Goal: Information Seeking & Learning: Find contact information

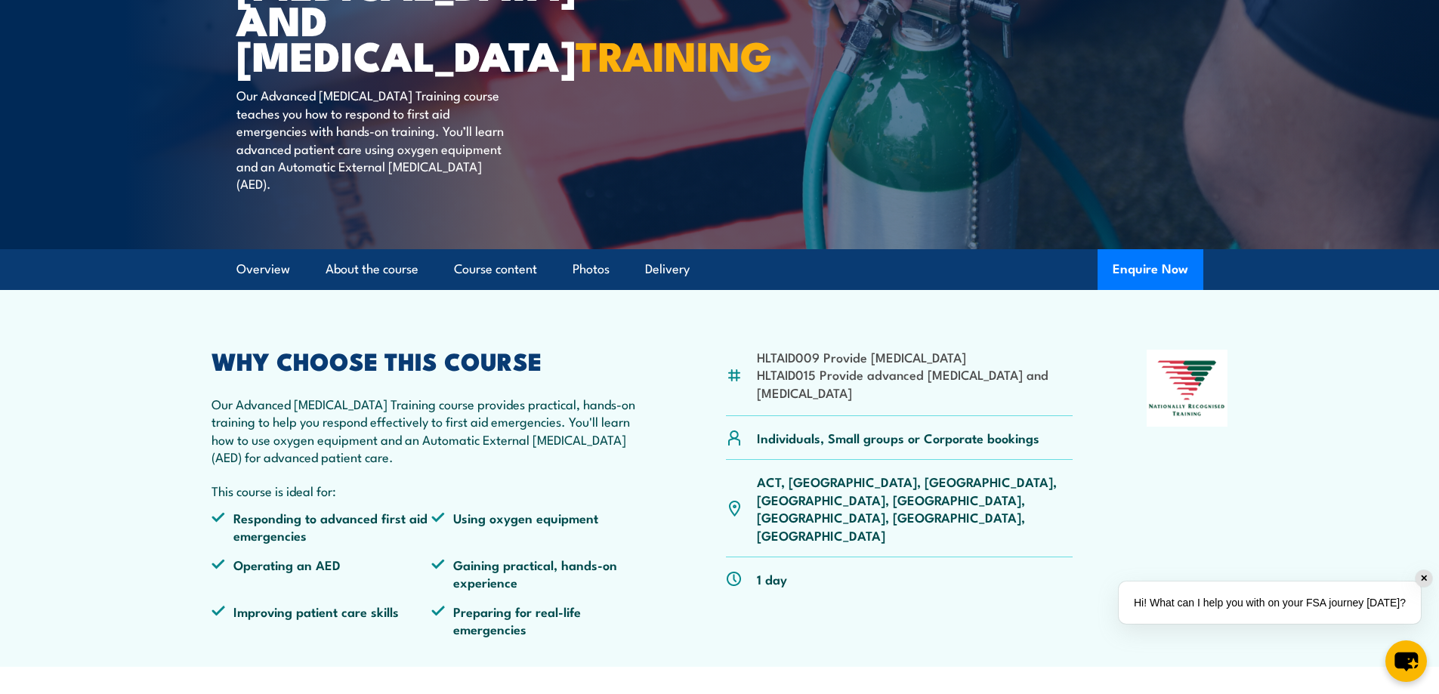
scroll to position [378, 0]
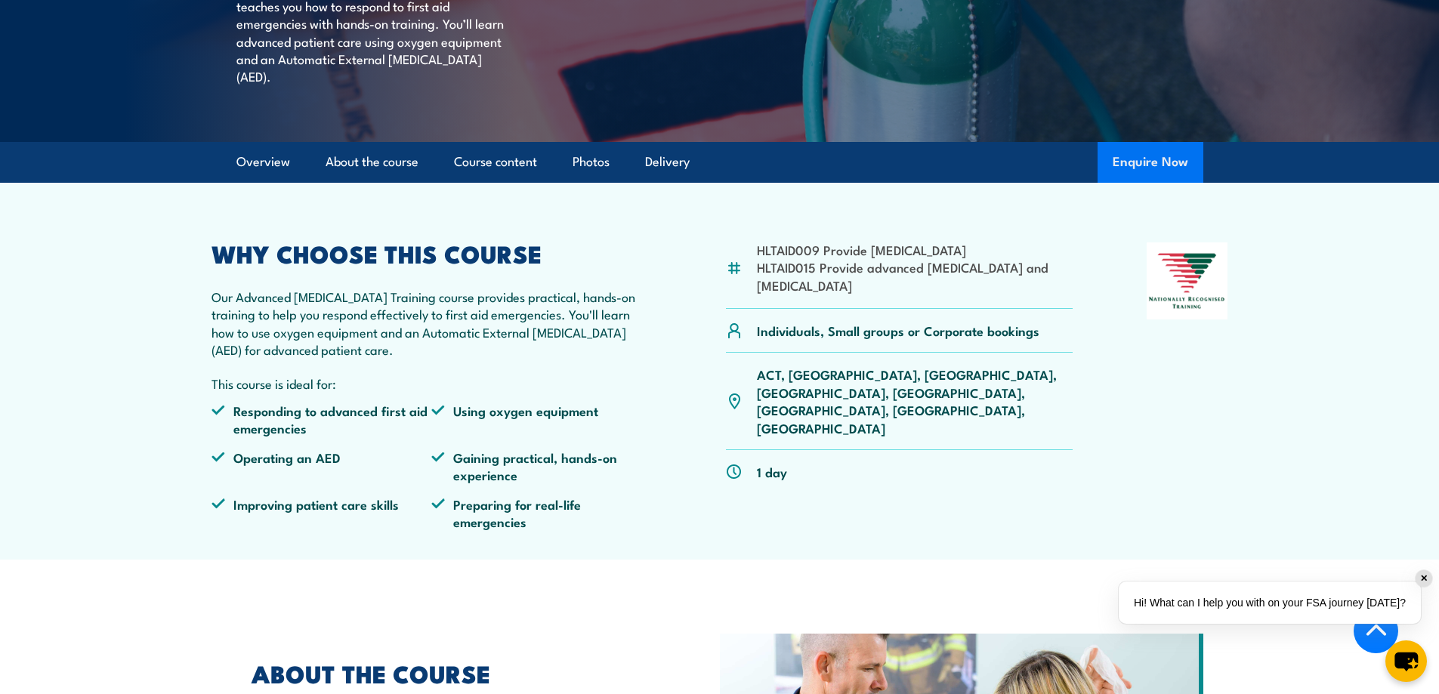
click at [1130, 183] on button "Enquire Now" at bounding box center [1150, 162] width 106 height 41
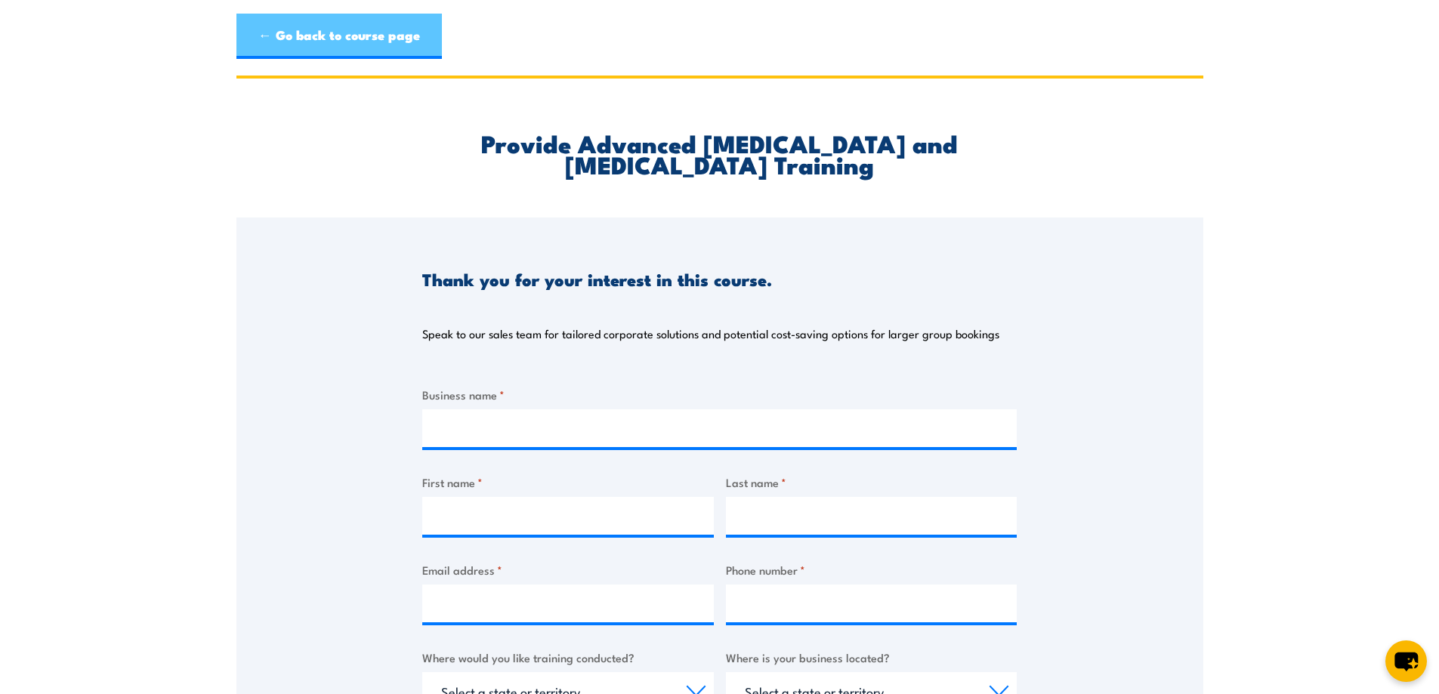
click at [329, 31] on link "← Go back to course page" at bounding box center [338, 36] width 205 height 45
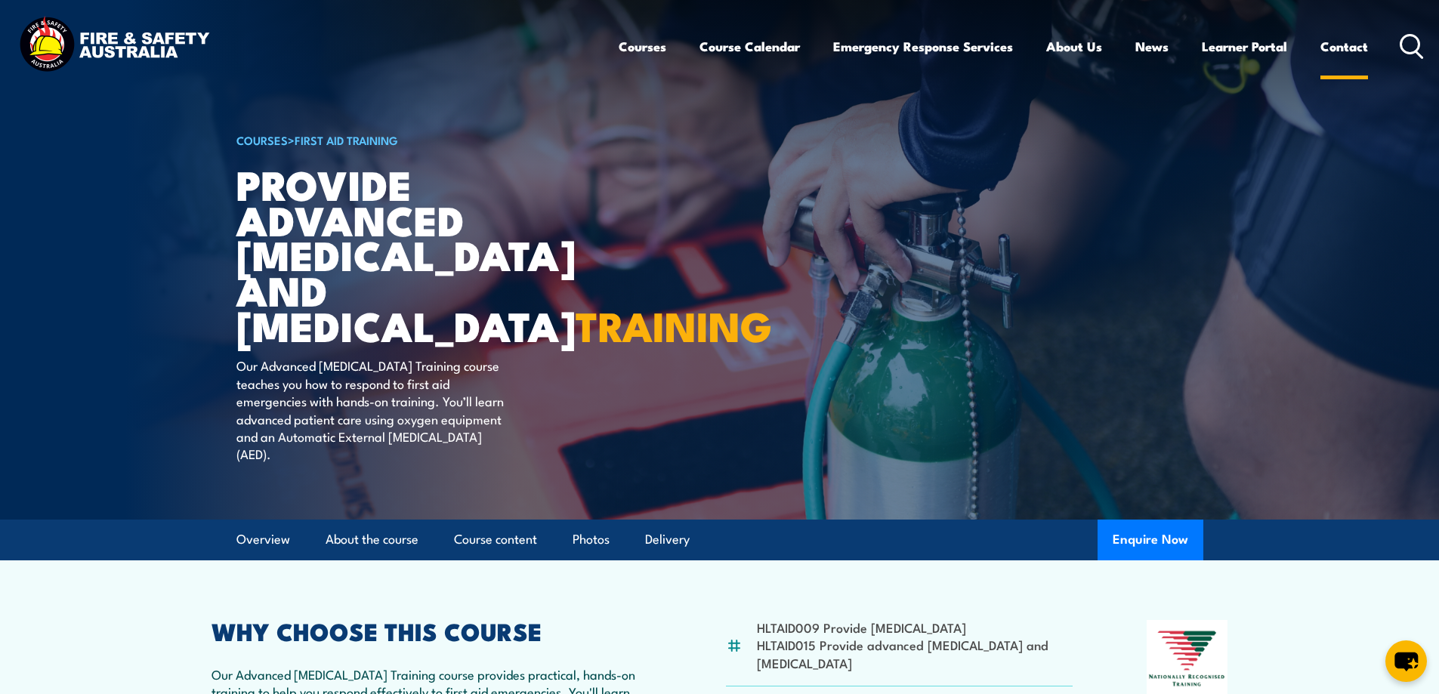
click at [1360, 41] on link "Contact" at bounding box center [1344, 46] width 48 height 40
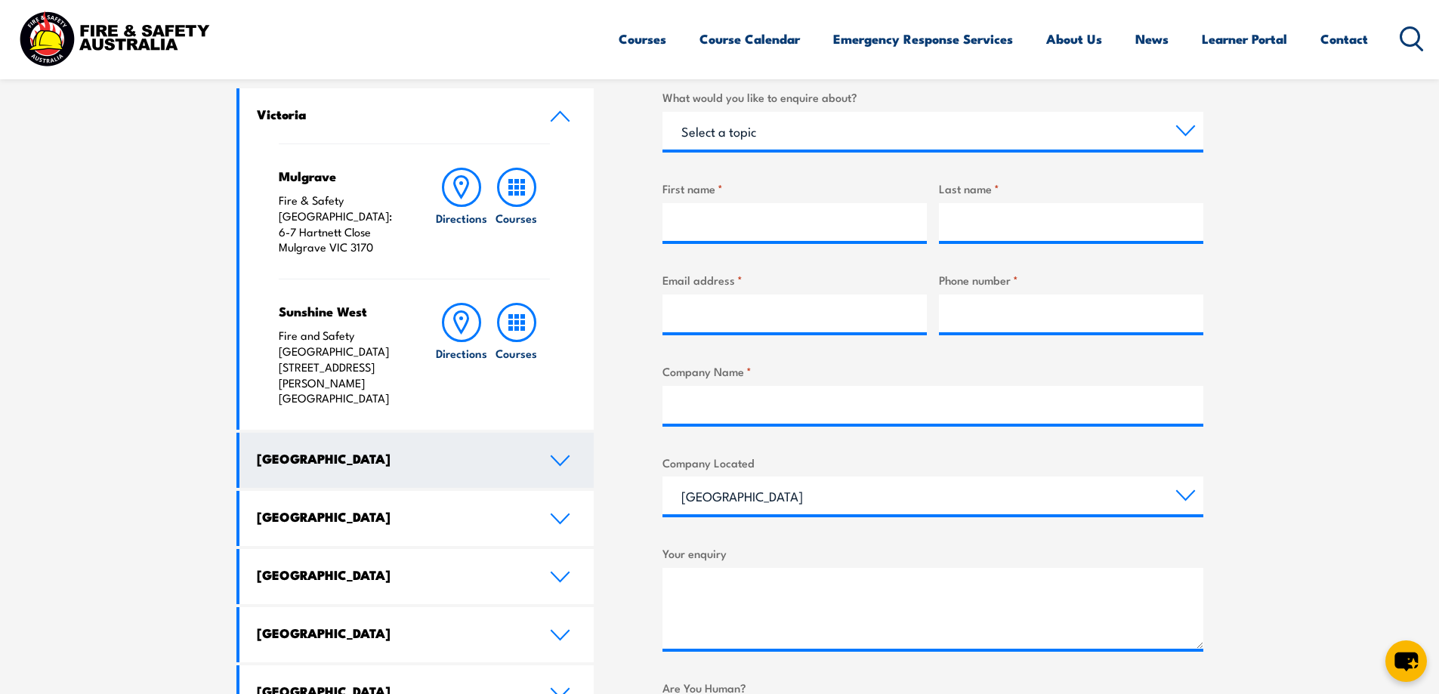
scroll to position [529, 0]
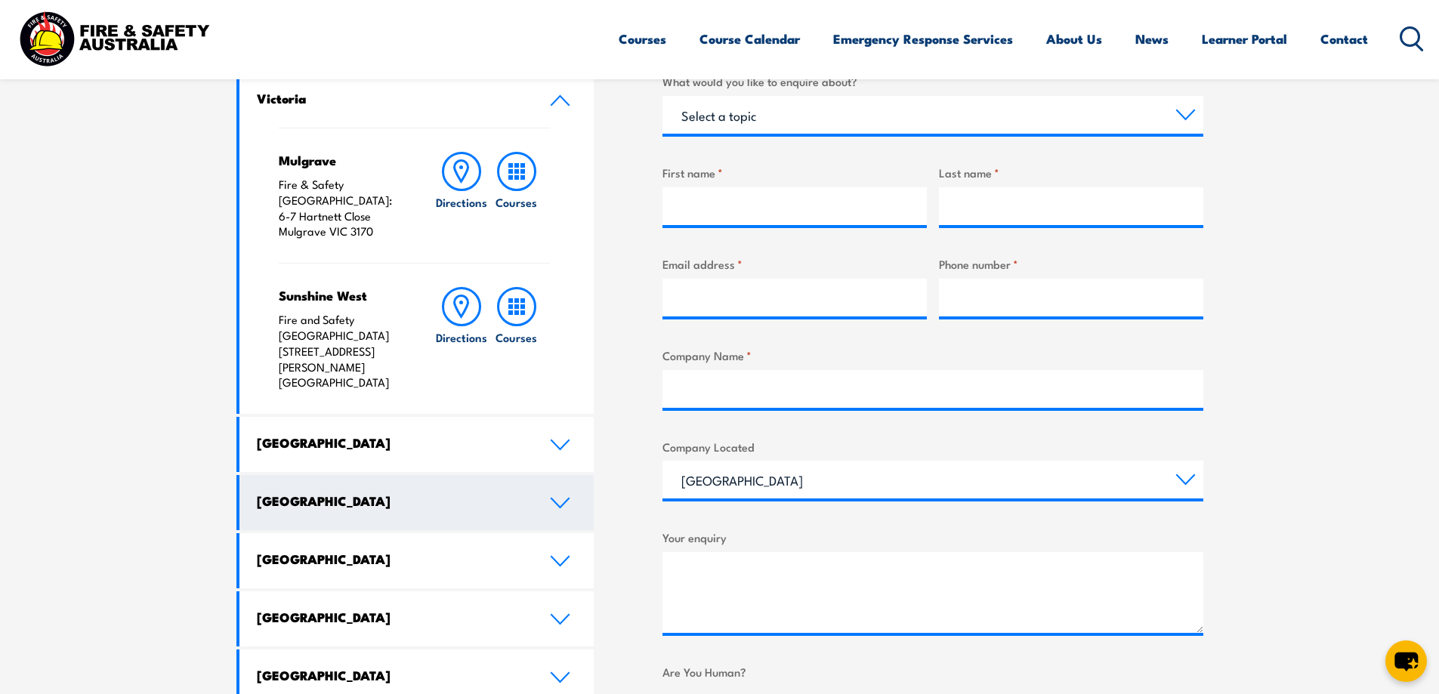
click at [560, 497] on icon at bounding box center [560, 503] width 20 height 12
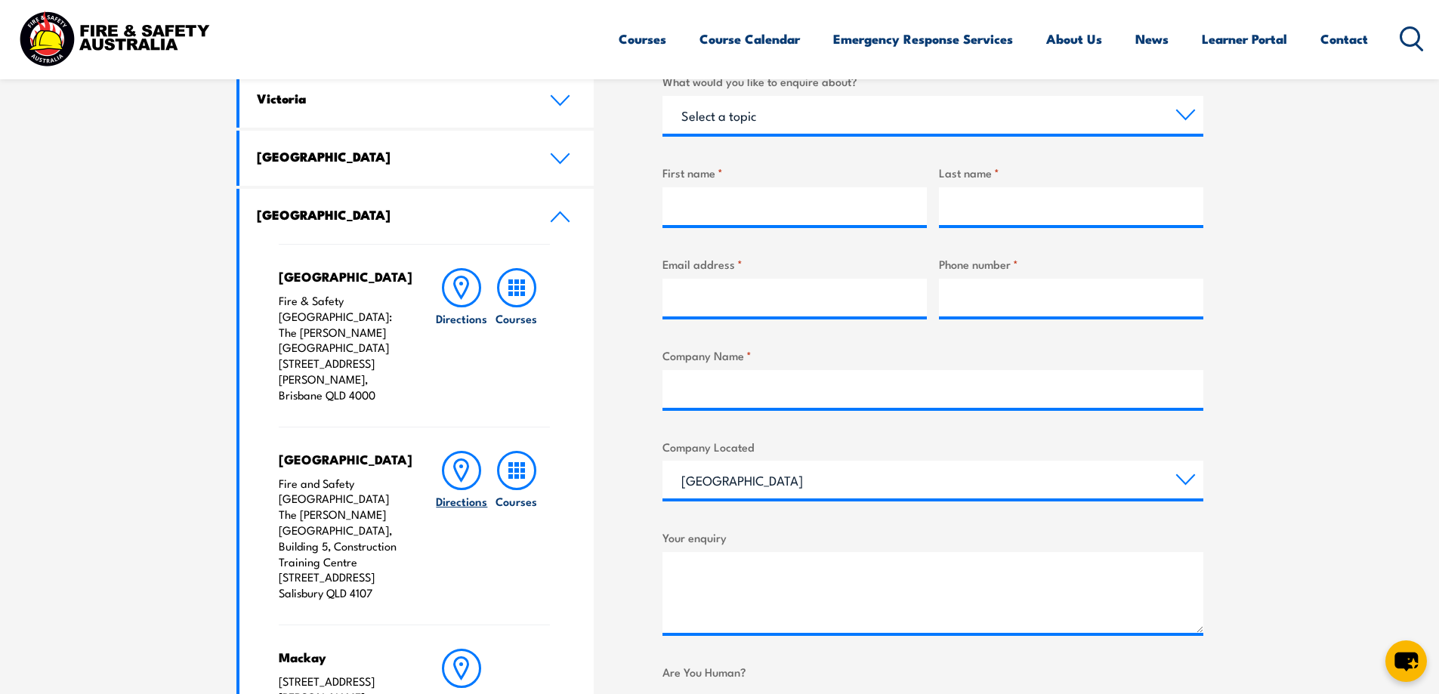
click at [459, 459] on icon at bounding box center [462, 469] width 14 height 21
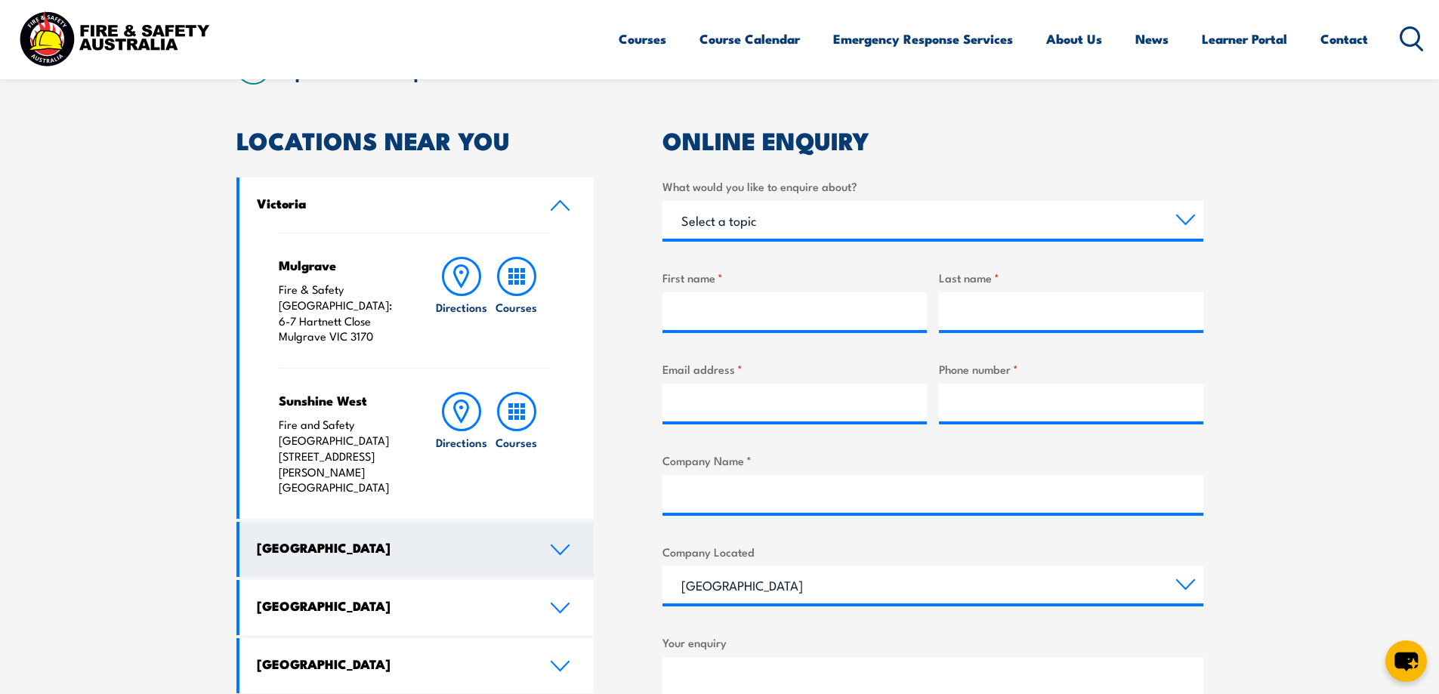
scroll to position [378, 0]
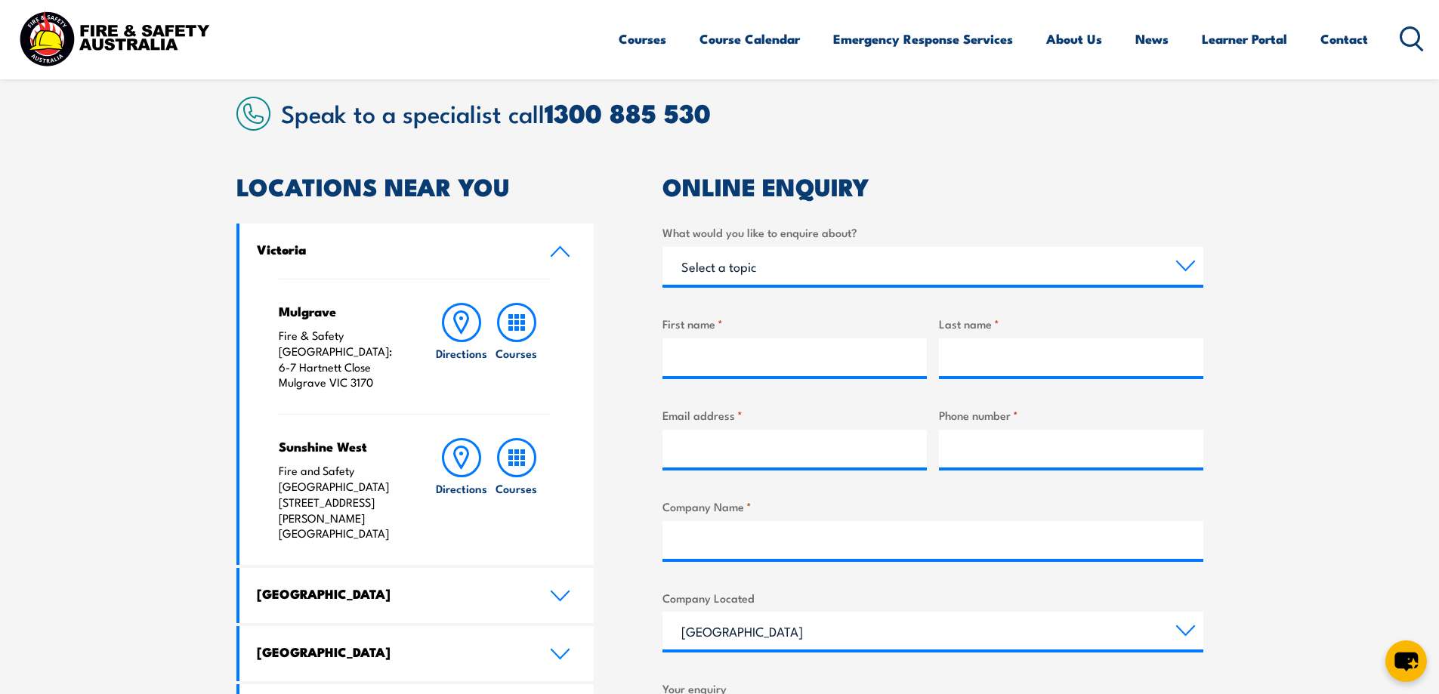
click at [564, 252] on icon at bounding box center [559, 251] width 17 height 9
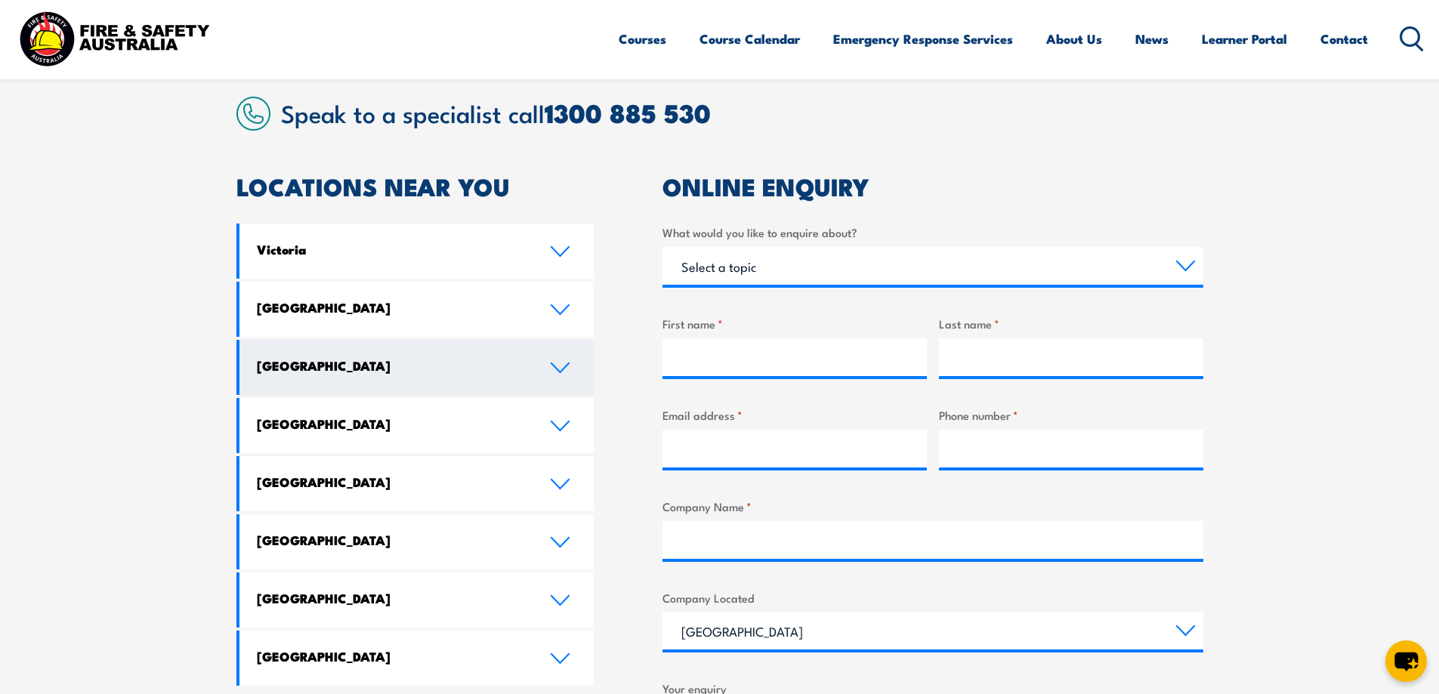
click at [579, 366] on link "Queensland" at bounding box center [416, 367] width 355 height 55
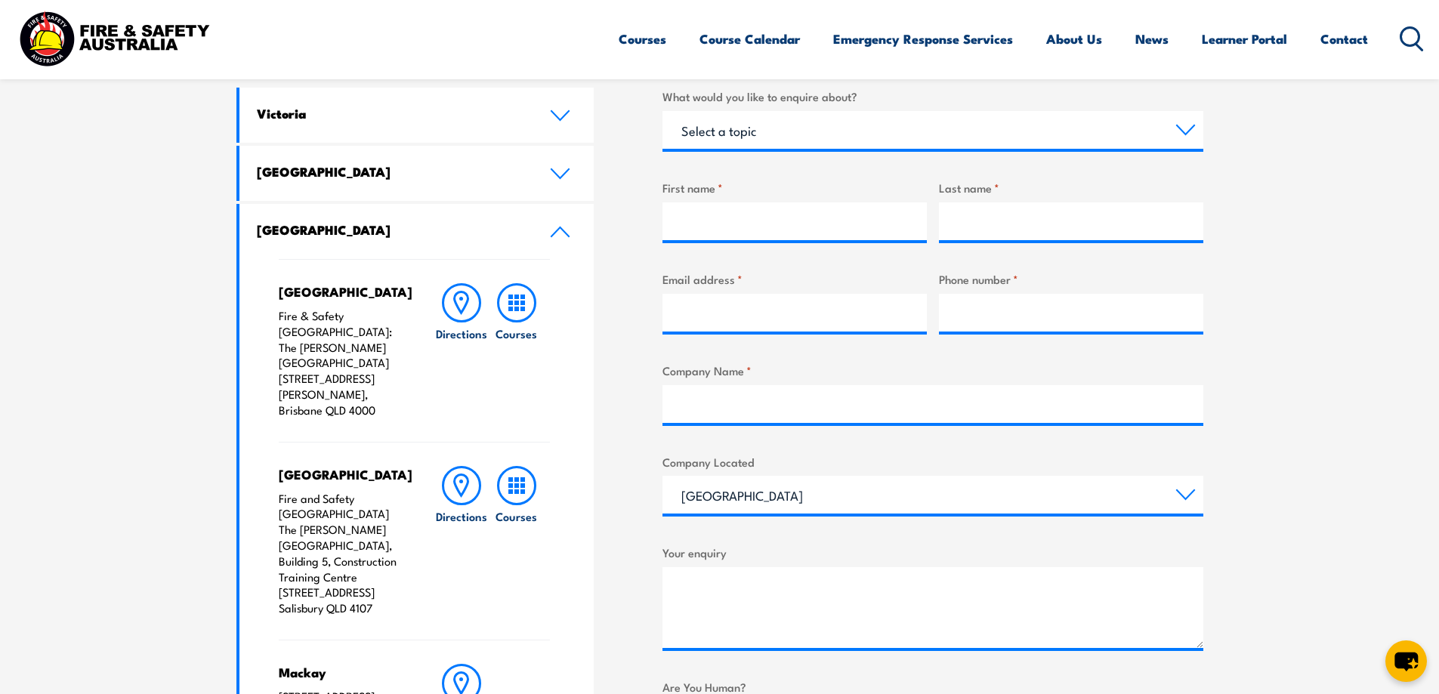
scroll to position [529, 0]
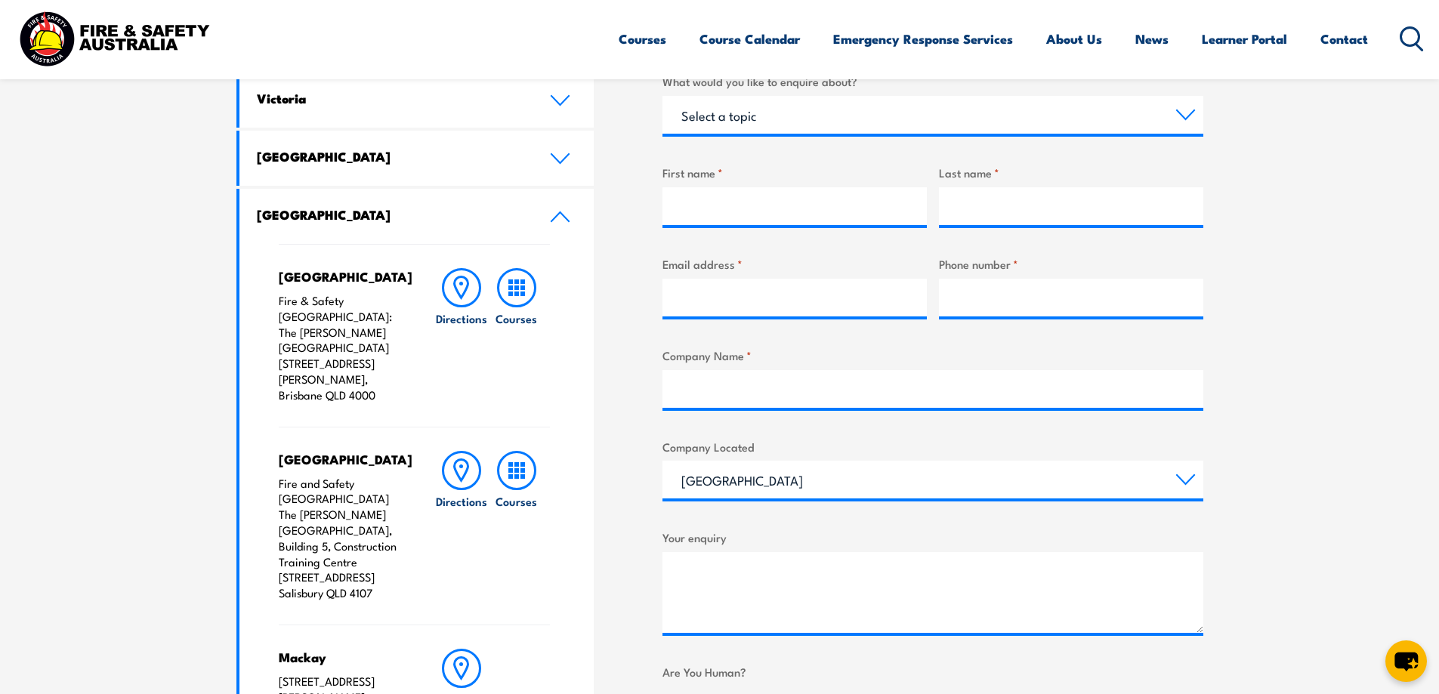
drag, startPoint x: 279, startPoint y: 447, endPoint x: 394, endPoint y: 563, distance: 163.4
click at [394, 563] on p "Fire and Safety Australia The Bob Marshman Building, Building 5, Construction T…" at bounding box center [342, 538] width 126 height 125
copy p "Fire and Safety Australia The Bob Marshman Building, Building 5, Construction T…"
drag, startPoint x: 377, startPoint y: 372, endPoint x: 342, endPoint y: 470, distance: 103.4
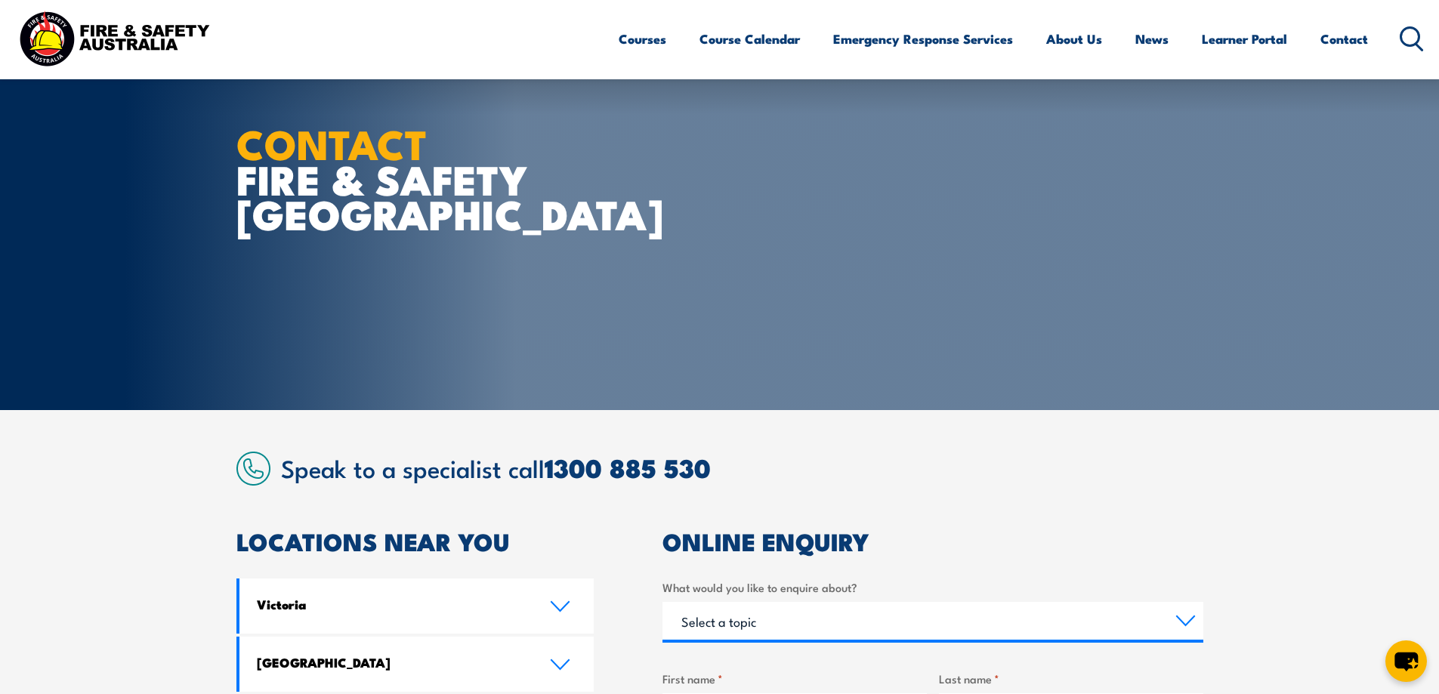
scroll to position [0, 0]
